Goal: Information Seeking & Learning: Learn about a topic

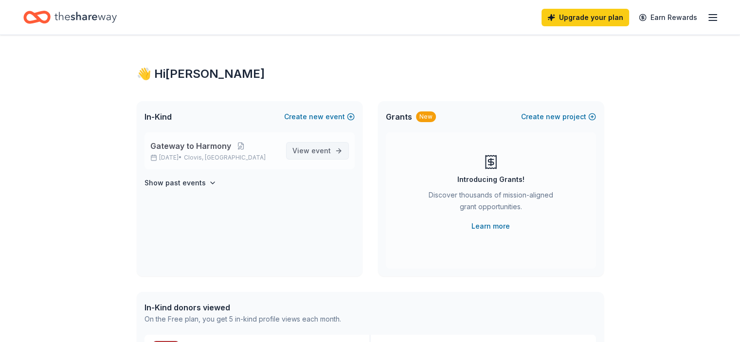
click at [305, 149] on span "View event" at bounding box center [311, 151] width 38 height 12
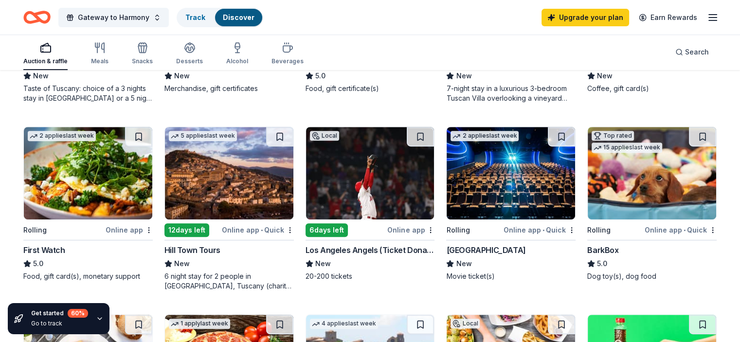
scroll to position [428, 0]
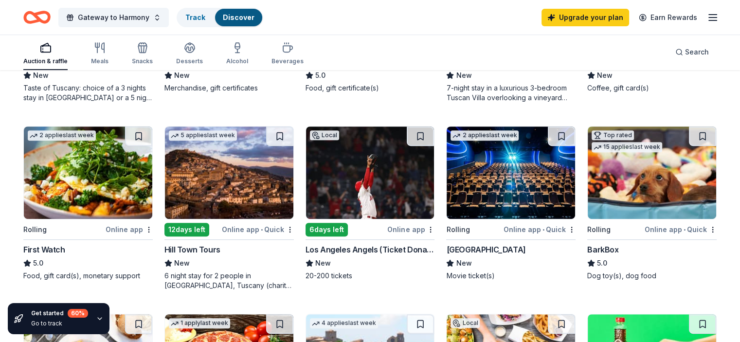
click at [382, 198] on img at bounding box center [370, 172] width 128 height 92
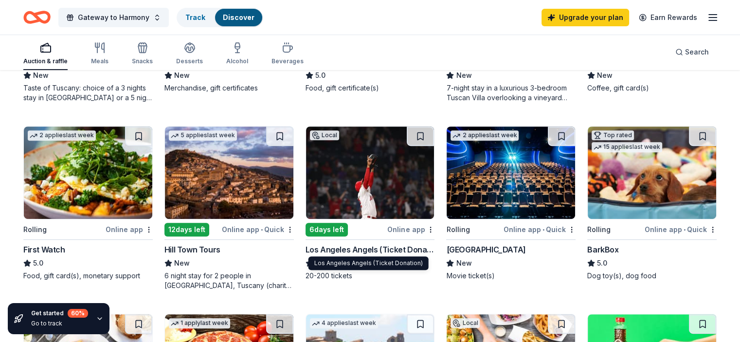
click at [516, 204] on img at bounding box center [510, 172] width 128 height 92
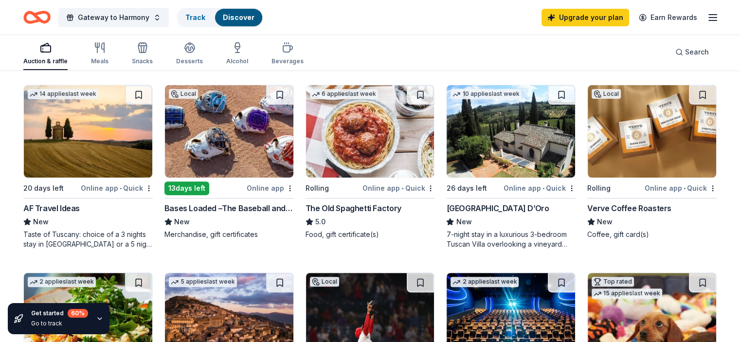
scroll to position [283, 0]
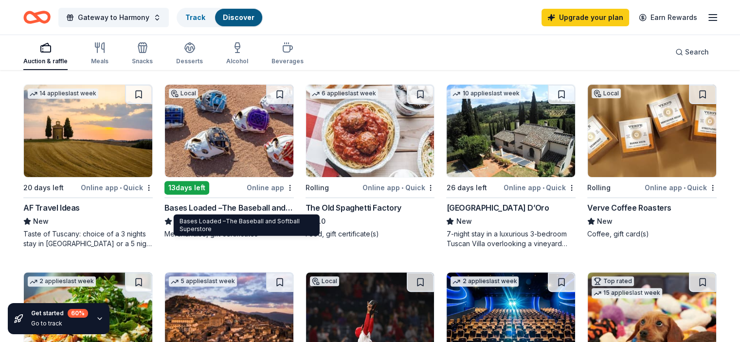
click at [237, 210] on div "Bases Loaded –The Baseball and Softball Superstore" at bounding box center [228, 208] width 129 height 12
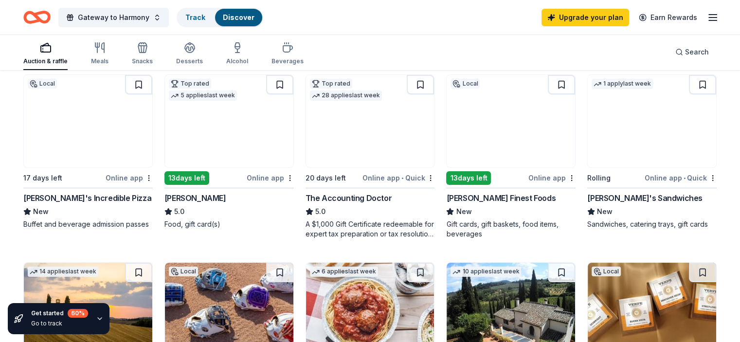
scroll to position [103, 0]
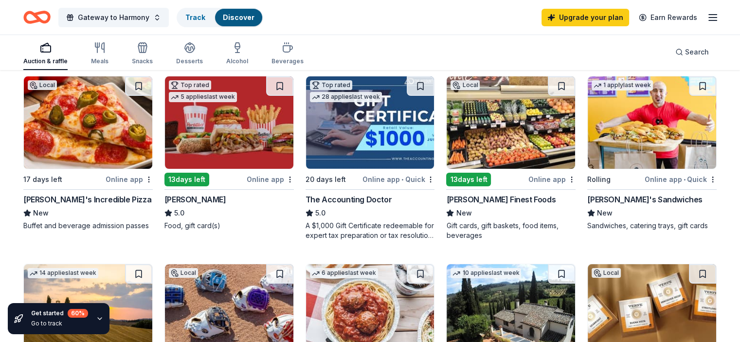
click at [102, 120] on img at bounding box center [88, 122] width 128 height 92
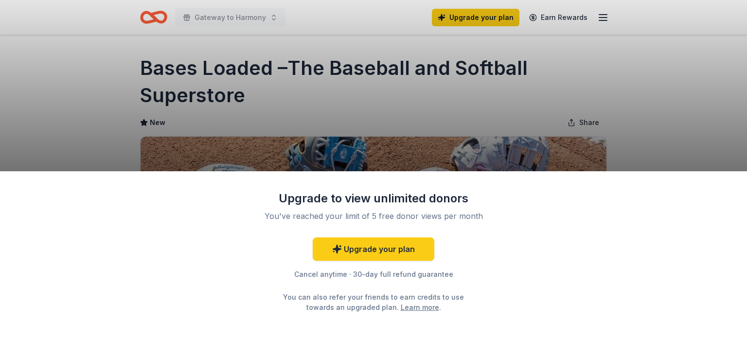
click at [643, 115] on div "Upgrade to view unlimited donors You've reached your limit of 5 free donor view…" at bounding box center [373, 171] width 747 height 342
